Goal: Information Seeking & Learning: Learn about a topic

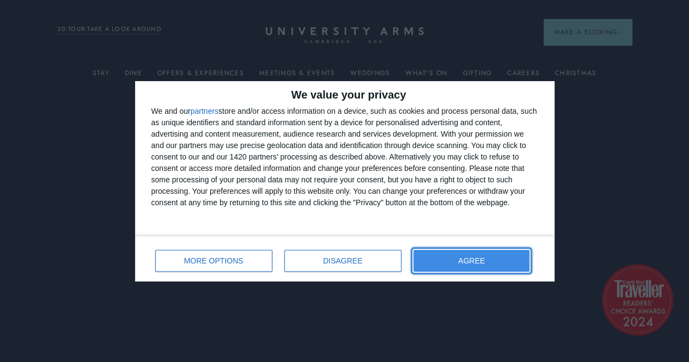
click at [482, 259] on span "AGREE" at bounding box center [471, 261] width 27 height 8
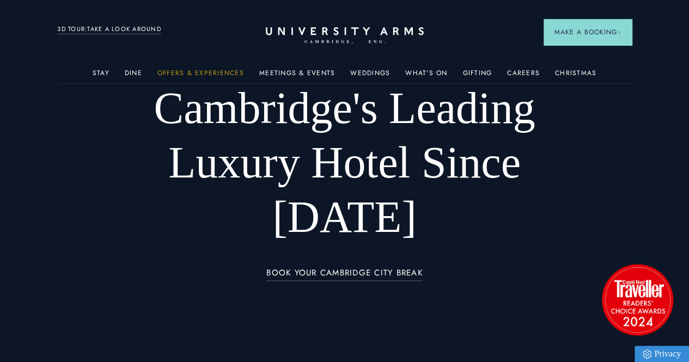
click at [192, 74] on link "Offers & Experiences" at bounding box center [200, 76] width 87 height 14
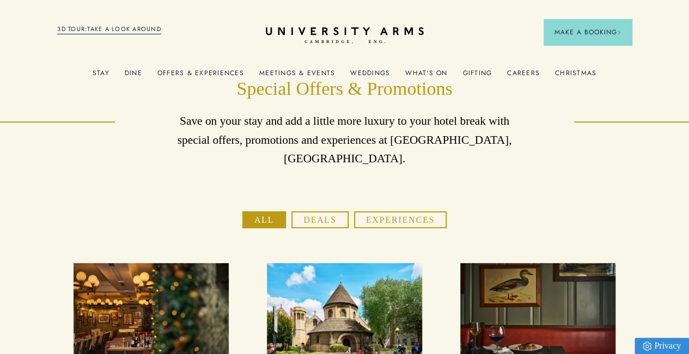
click at [436, 76] on link "What's On" at bounding box center [426, 76] width 42 height 14
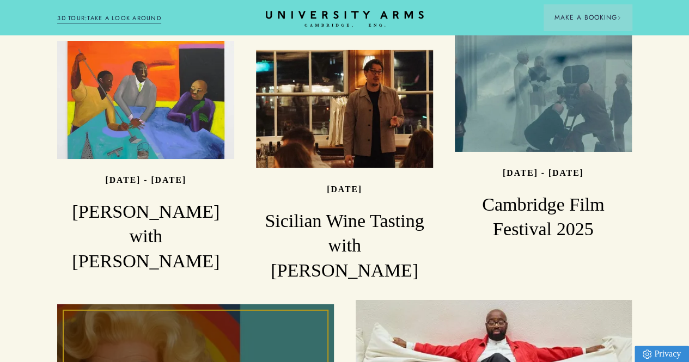
scroll to position [1307, 0]
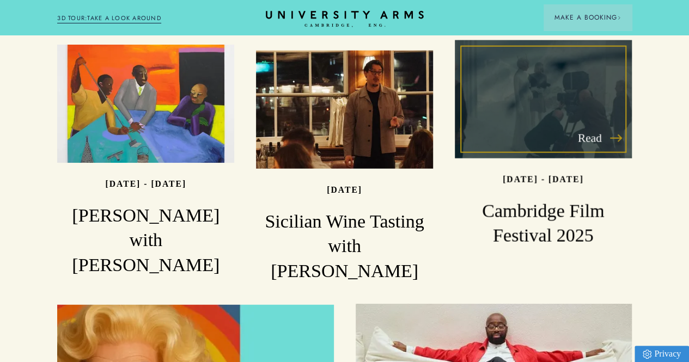
click at [567, 237] on h3 "Cambridge Film Festival 2025" at bounding box center [543, 224] width 177 height 50
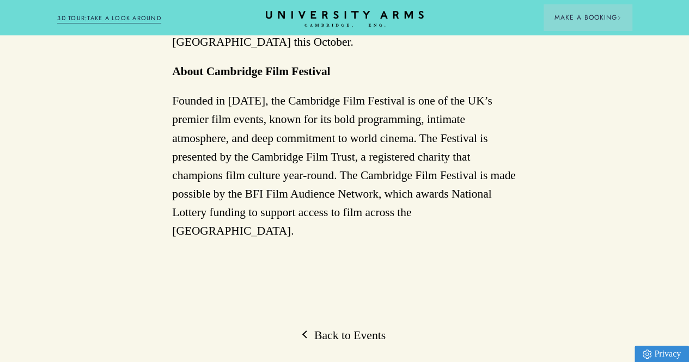
scroll to position [2614, 0]
